Goal: Transaction & Acquisition: Obtain resource

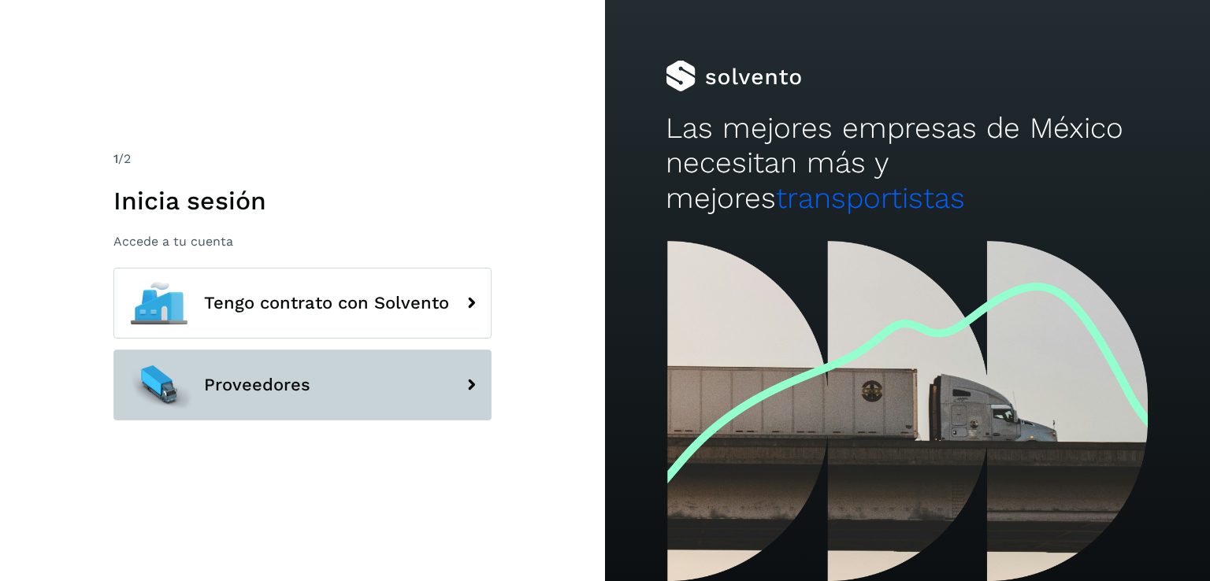
click at [348, 379] on button "Proveedores" at bounding box center [302, 385] width 378 height 71
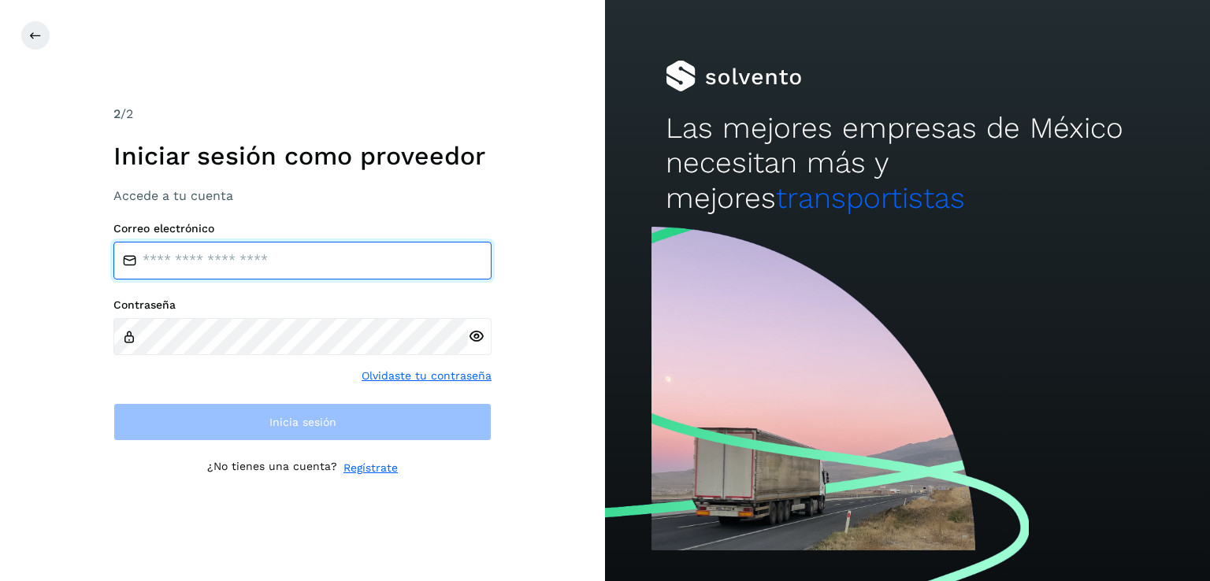
click at [225, 272] on input "email" at bounding box center [302, 261] width 378 height 38
type input "**********"
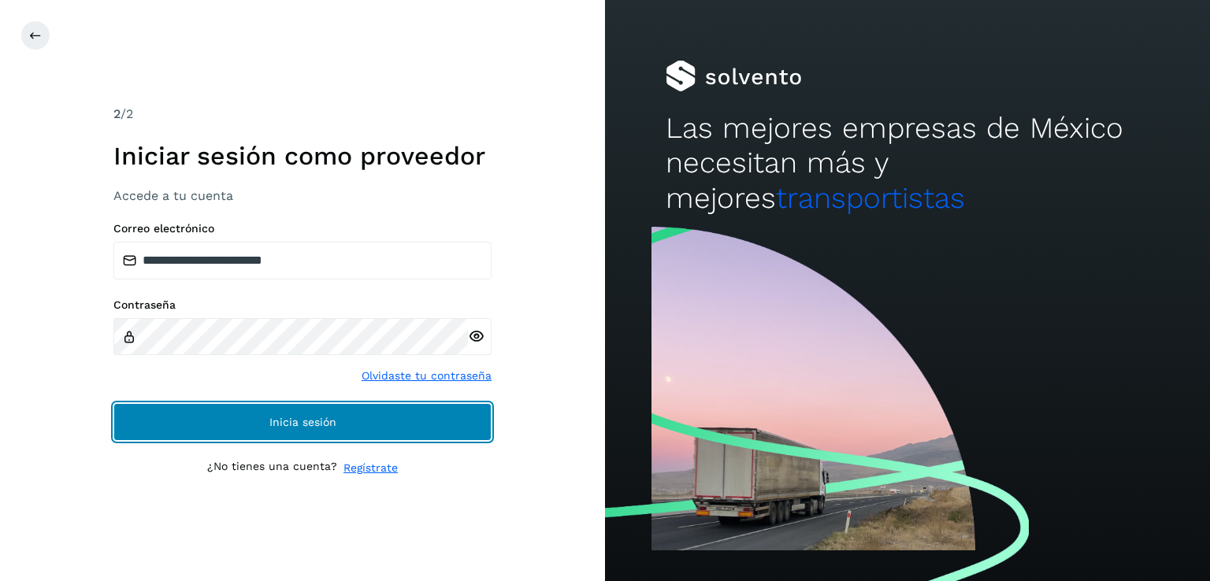
click at [239, 421] on button "Inicia sesión" at bounding box center [302, 422] width 378 height 38
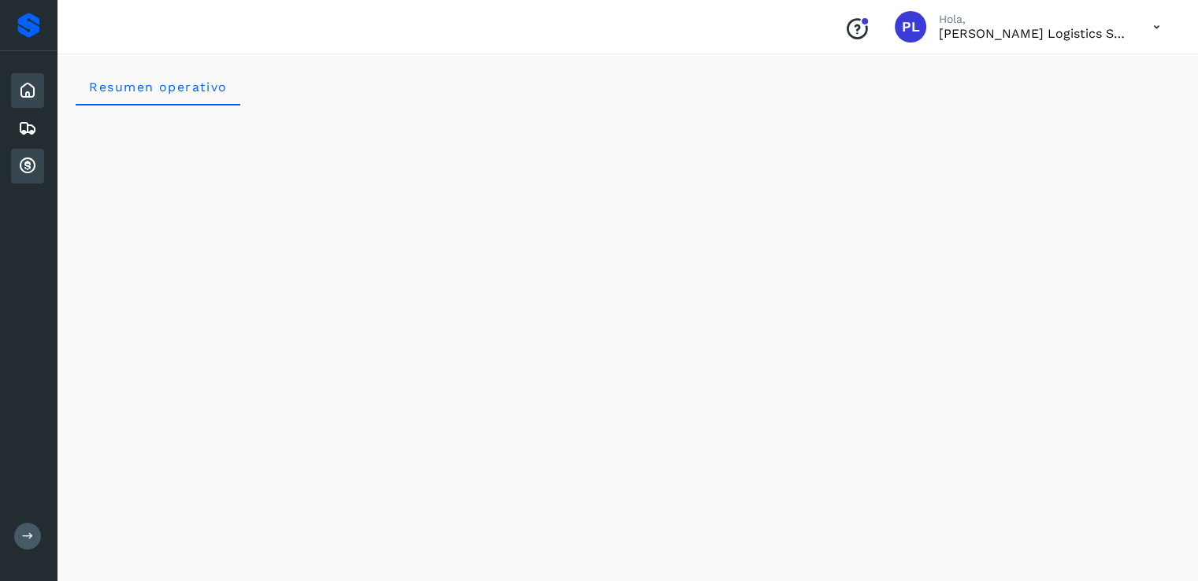
click at [24, 159] on icon at bounding box center [27, 166] width 19 height 19
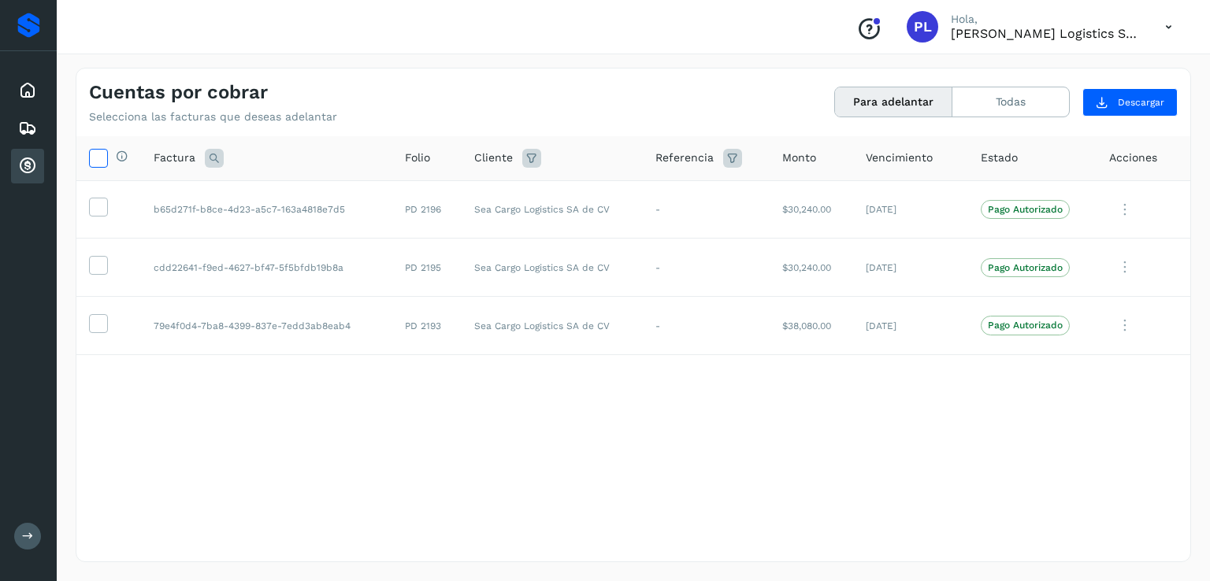
click at [103, 161] on icon at bounding box center [98, 157] width 17 height 17
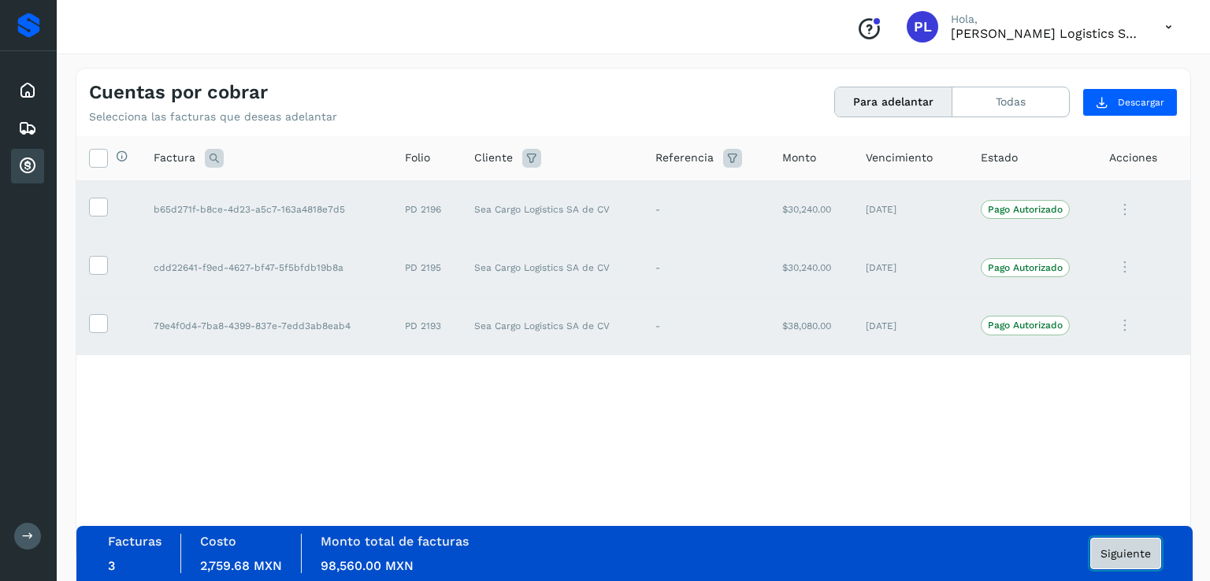
click at [1136, 552] on span "Siguiente" at bounding box center [1126, 553] width 50 height 11
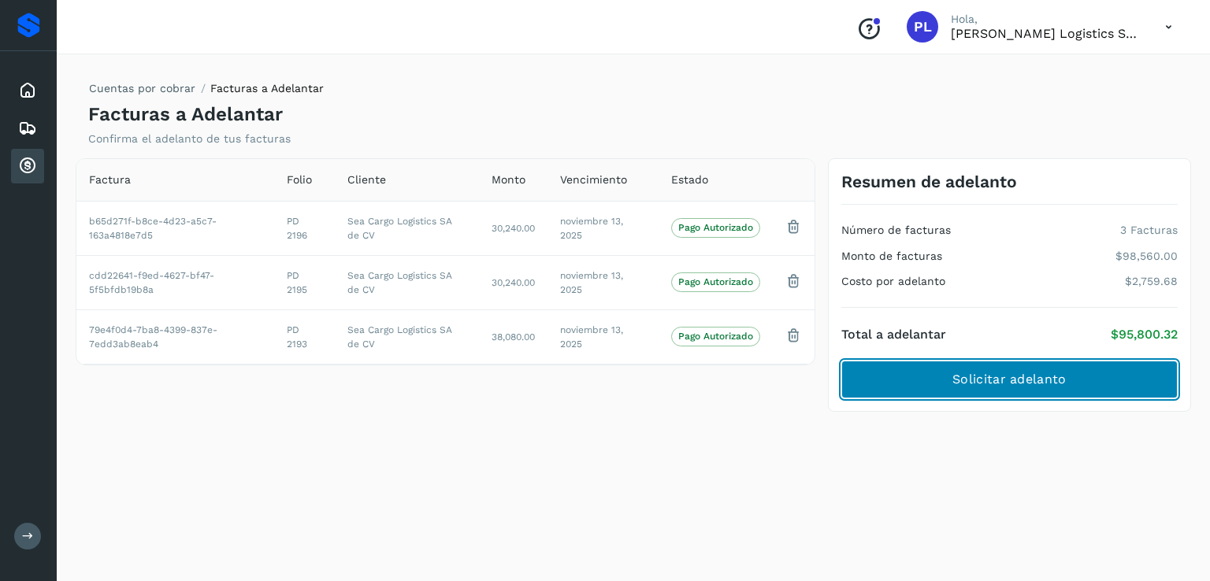
click at [963, 376] on span "Solicitar adelanto" at bounding box center [1008, 379] width 113 height 17
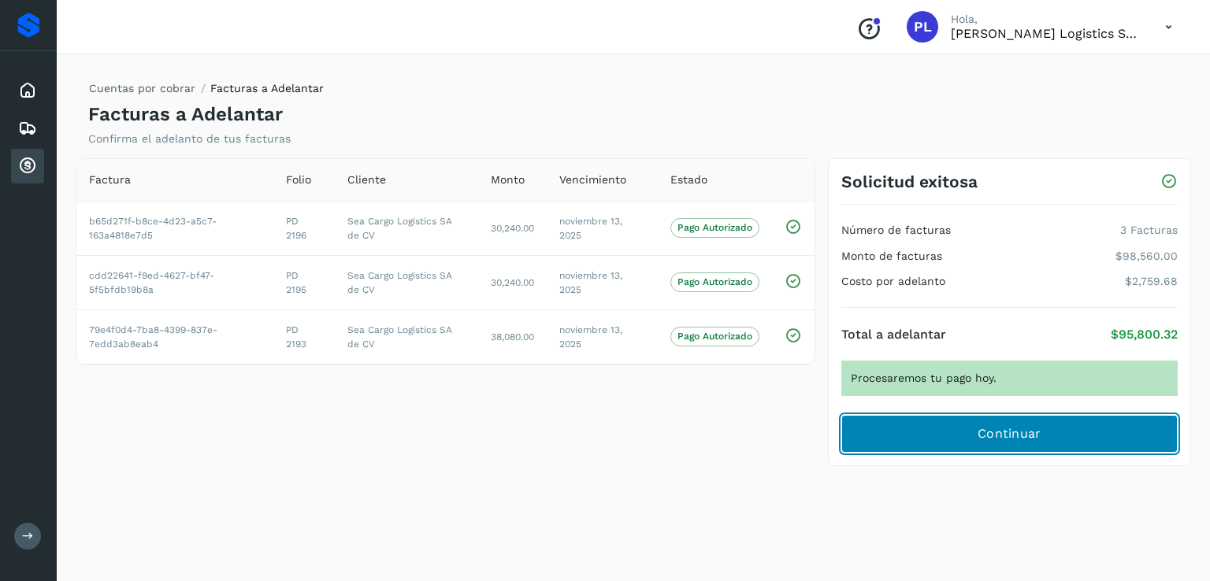
click at [1019, 421] on button "Continuar" at bounding box center [1009, 434] width 336 height 38
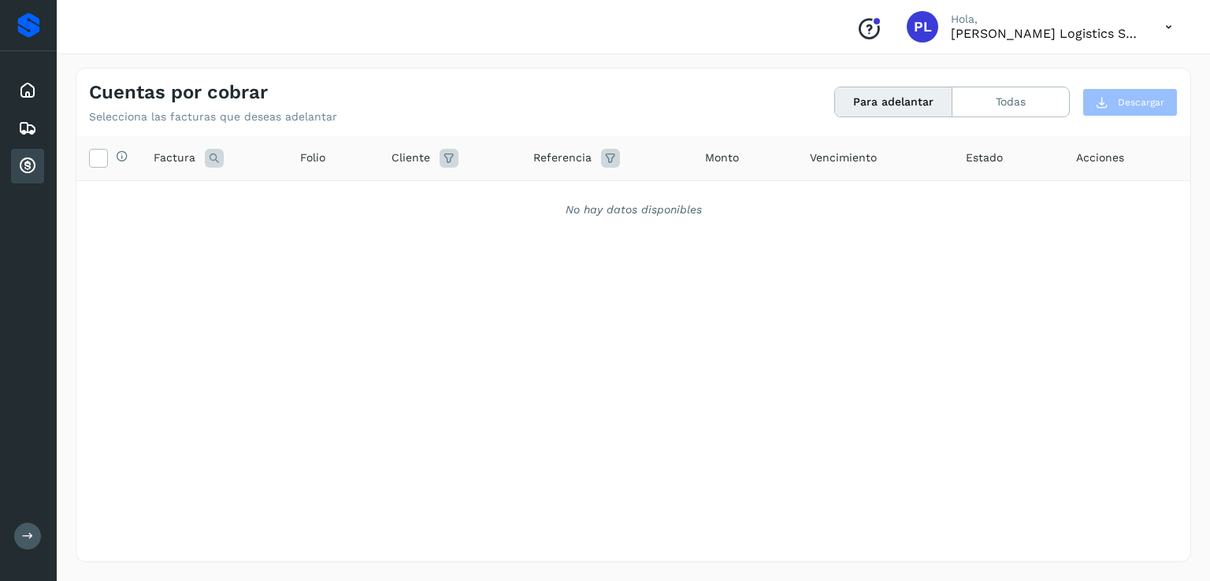
click at [1169, 29] on icon at bounding box center [1168, 27] width 32 height 32
click at [1084, 79] on div "Cerrar sesión" at bounding box center [1090, 71] width 187 height 30
